Goal: Information Seeking & Learning: Learn about a topic

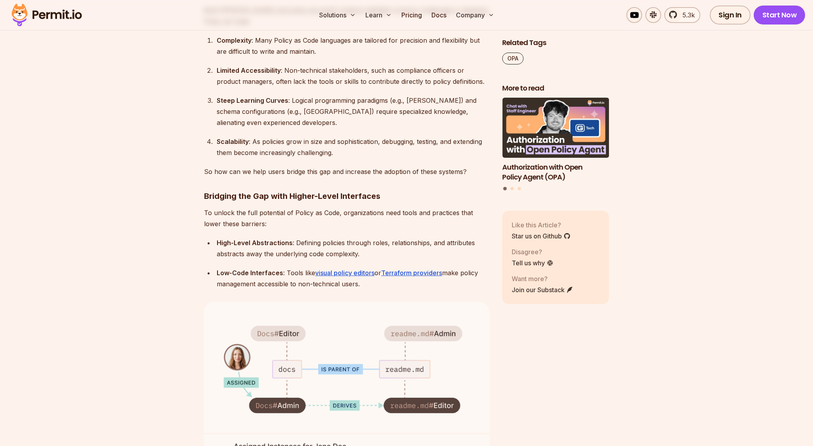
scroll to position [2301, 0]
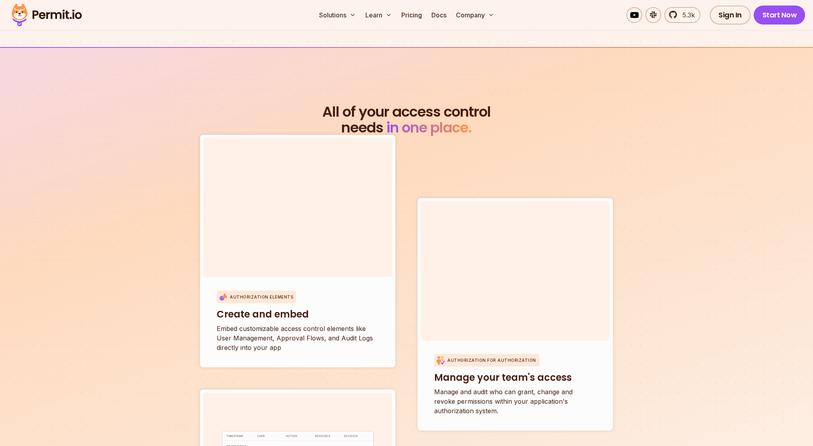
scroll to position [2747, 0]
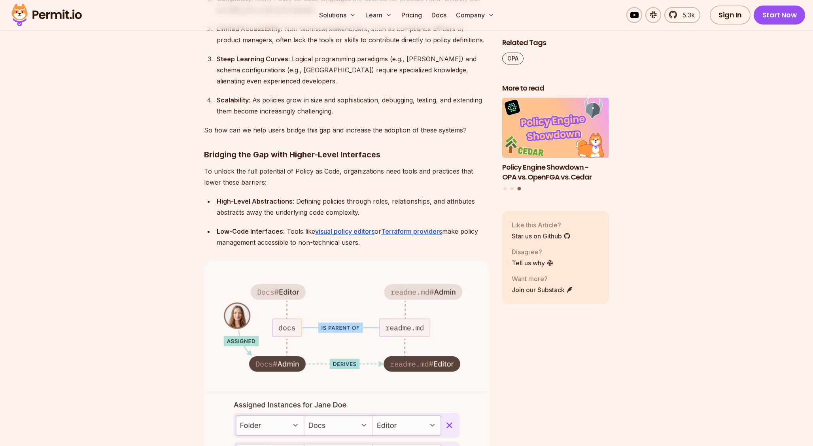
scroll to position [2040, 0]
